Goal: Task Accomplishment & Management: Manage account settings

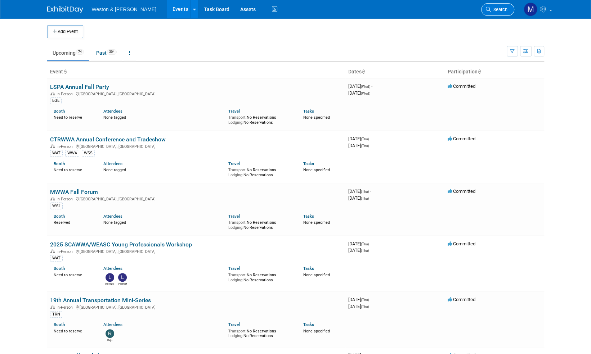
click at [505, 9] on span "Search" at bounding box center [499, 9] width 17 height 5
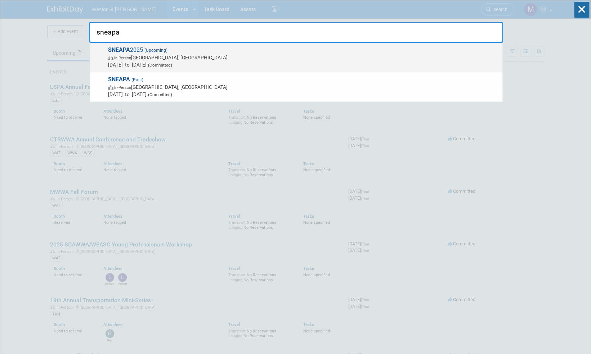
type input "sneapa"
click at [137, 48] on span "SNEAPA 2025 (Upcoming) In-Person [GEOGRAPHIC_DATA], [GEOGRAPHIC_DATA] [DATE] to…" at bounding box center [302, 57] width 393 height 22
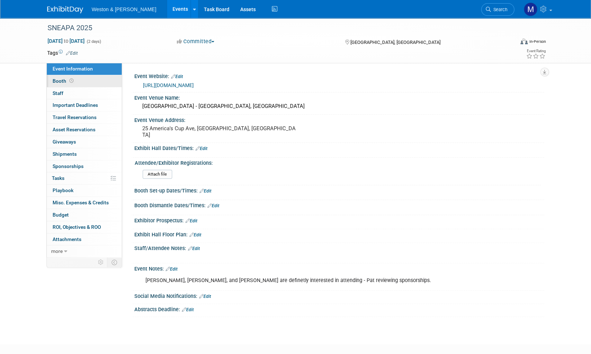
click at [61, 79] on span "Booth" at bounding box center [64, 81] width 22 height 6
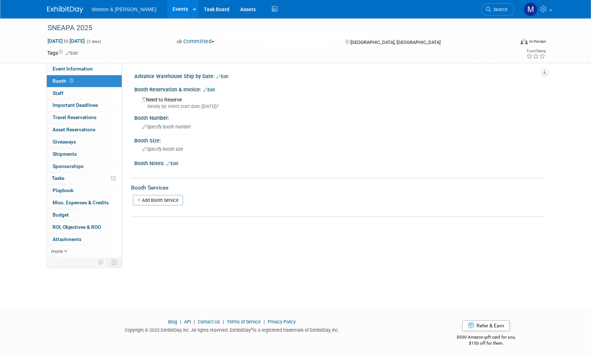
click at [213, 89] on link "Edit" at bounding box center [209, 90] width 12 height 5
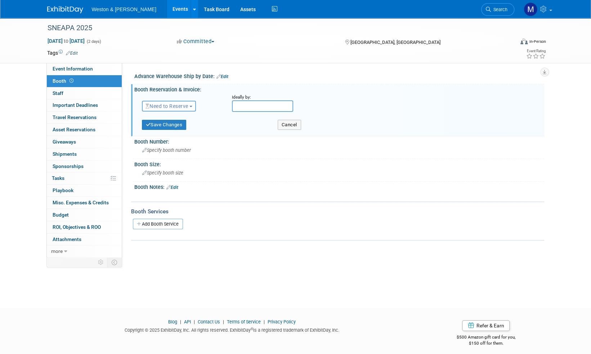
click at [191, 106] on button "Need to Reserve" at bounding box center [169, 106] width 54 height 11
click at [170, 127] on link "Reserved" at bounding box center [180, 129] width 77 height 10
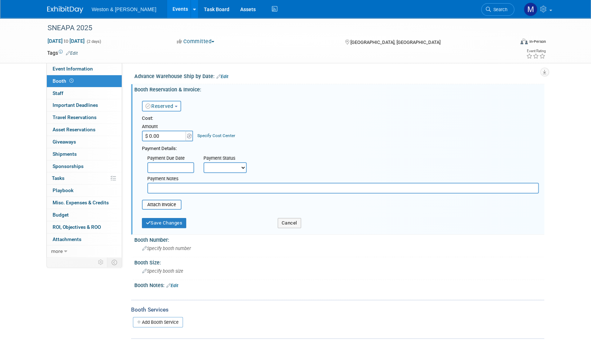
click at [165, 135] on input "$ 0.00" at bounding box center [164, 136] width 45 height 11
type input "$ 1,500.00"
click at [242, 168] on select "Not Paid Yet Partially Paid Paid in Full" at bounding box center [224, 167] width 43 height 11
select select "1"
click at [203, 162] on select "Not Paid Yet Partially Paid Paid in Full" at bounding box center [224, 167] width 43 height 11
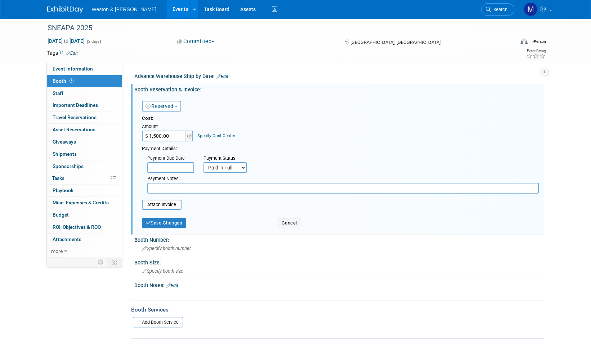
click at [164, 186] on input "text" at bounding box center [342, 188] width 391 height 11
type input "Jim R. paid w/ check on Oct. 3rd"
click at [167, 207] on input "file" at bounding box center [138, 205] width 86 height 9
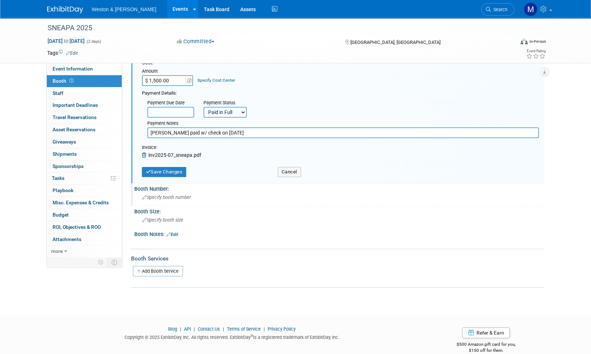
scroll to position [66, 0]
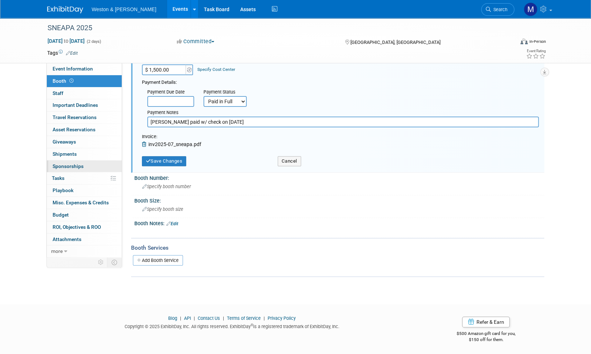
click at [71, 165] on span "Sponsorships 0" at bounding box center [68, 166] width 31 height 6
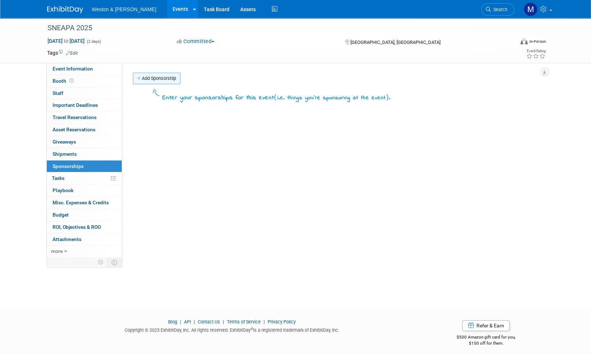
click at [170, 78] on link "Add Sponsorship" at bounding box center [157, 79] width 48 height 12
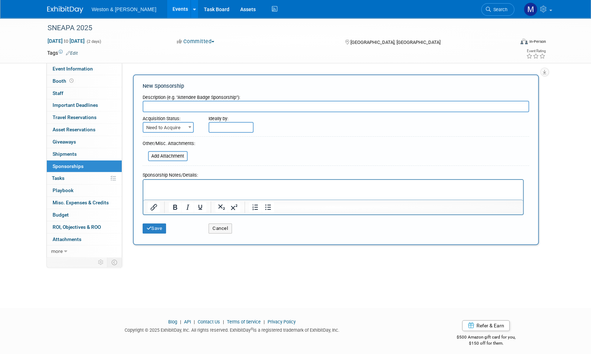
click at [158, 103] on input "text" at bounding box center [336, 107] width 386 height 12
type input "Conference Sponsor"
click at [189, 126] on span at bounding box center [189, 126] width 7 height 9
select select "2"
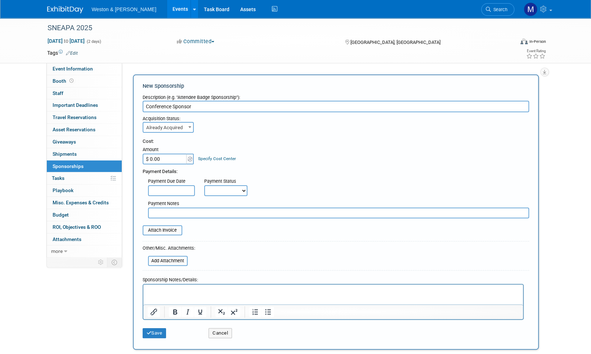
click at [171, 157] on input "$ 0.00" at bounding box center [165, 159] width 45 height 11
type input "$ 800.00"
click at [246, 189] on select "Not Paid Yet Partially Paid Paid in Full" at bounding box center [225, 190] width 43 height 11
select select "1"
click at [204, 185] on select "Not Paid Yet Partially Paid Paid in Full" at bounding box center [225, 190] width 43 height 11
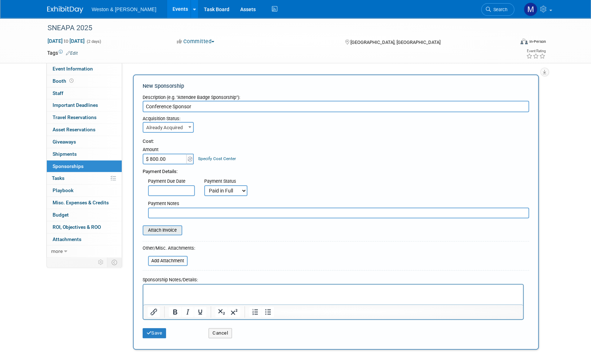
click at [162, 233] on input "file" at bounding box center [139, 230] width 86 height 9
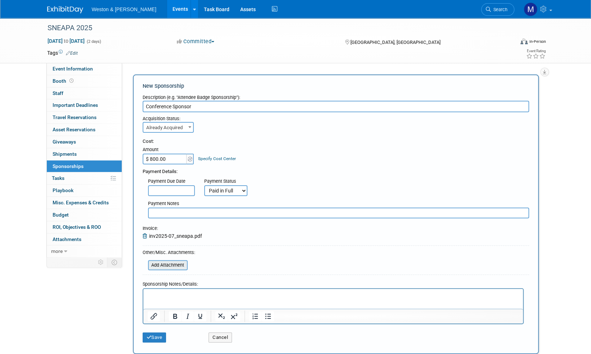
click at [170, 266] on input "file" at bounding box center [144, 265] width 86 height 9
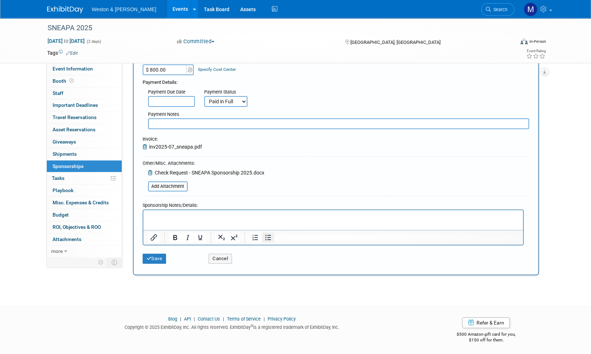
scroll to position [90, 0]
click at [158, 257] on button "Save" at bounding box center [155, 258] width 24 height 10
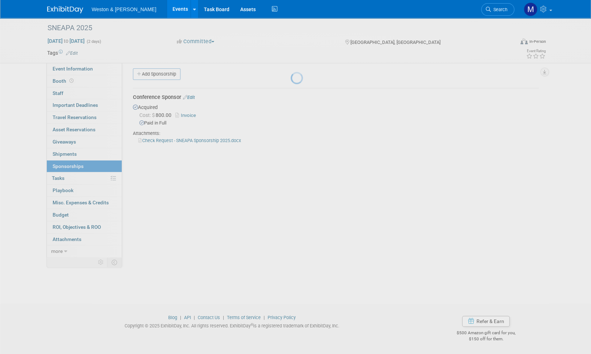
scroll to position [4, 0]
